Goal: Entertainment & Leisure: Browse casually

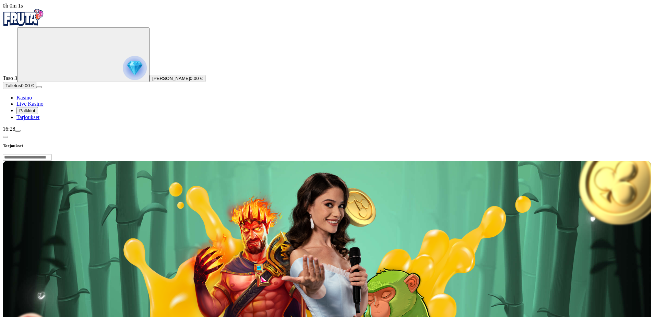
click at [34, 113] on span "Palkkiot" at bounding box center [27, 110] width 16 height 5
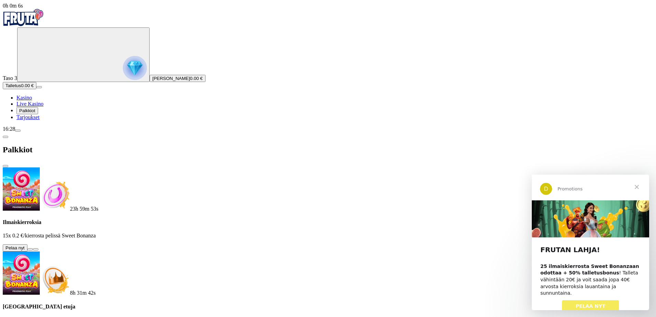
click at [636, 188] on span "Sulje" at bounding box center [636, 187] width 25 height 25
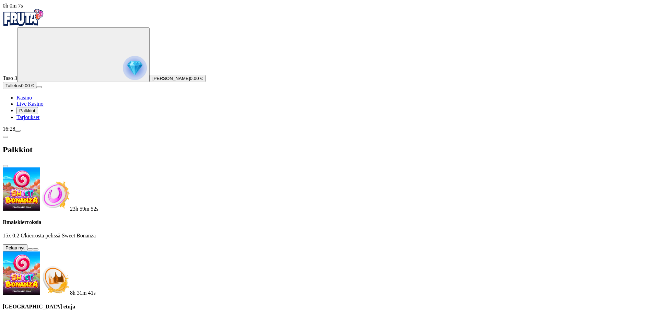
click at [33, 248] on button at bounding box center [29, 249] width 5 height 2
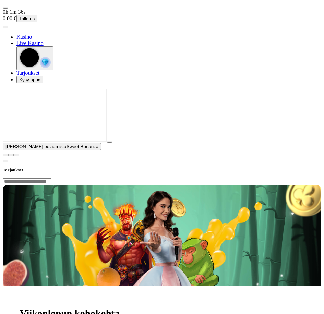
click at [5, 155] on span "close icon" at bounding box center [5, 155] width 0 height 0
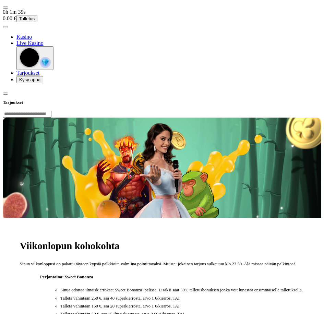
click at [16, 40] on span "diamond icon" at bounding box center [16, 37] width 0 height 6
click at [5, 27] on span "user-circle icon" at bounding box center [5, 27] width 0 height 0
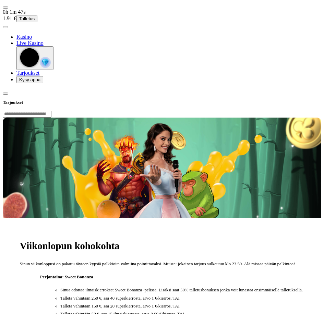
click at [5, 94] on span "chevron-left icon" at bounding box center [5, 94] width 0 height 0
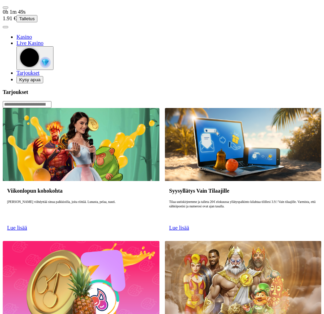
drag, startPoint x: 34, startPoint y: 297, endPoint x: 37, endPoint y: 293, distance: 4.9
click at [16, 40] on span "diamond icon" at bounding box center [16, 37] width 0 height 6
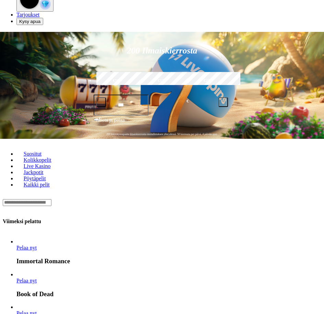
scroll to position [69, 0]
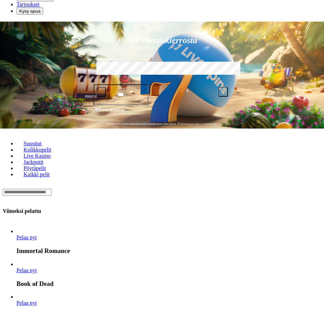
click at [37, 268] on span "Pelaa nyt" at bounding box center [26, 271] width 20 height 6
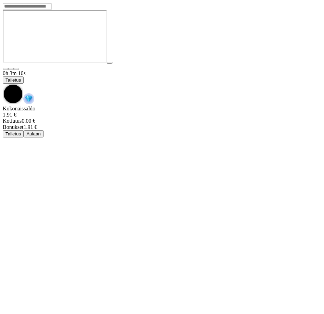
click at [34, 93] on img "Game menu" at bounding box center [28, 98] width 11 height 11
